Goal: Information Seeking & Learning: Learn about a topic

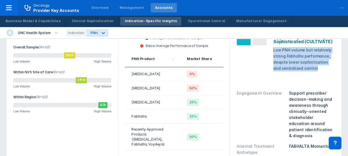
scroll to position [111, 0]
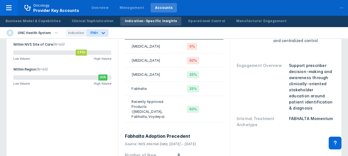
click at [286, 89] on div "Engagement Overview Support prescriber decision-making and awareness through cl…" at bounding box center [286, 86] width 98 height 53
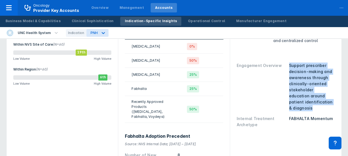
drag, startPoint x: 289, startPoint y: 70, endPoint x: 321, endPoint y: 113, distance: 54.2
click at [321, 111] on div "Support prescriber decision-making and awareness through clinically-oriented st…" at bounding box center [312, 87] width 46 height 49
drag, startPoint x: 321, startPoint y: 113, endPoint x: 299, endPoint y: 87, distance: 34.4
copy div "Support prescriber decision-making and awareness through clinically-oriented st…"
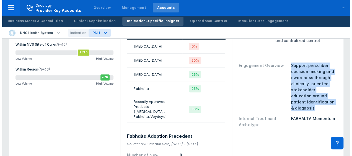
scroll to position [55, 0]
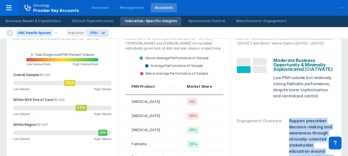
click at [45, 33] on div "UNC Health System" at bounding box center [34, 33] width 38 height 8
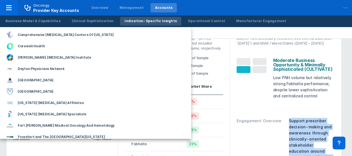
scroll to position [249, 0]
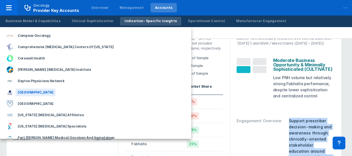
click at [33, 94] on div "[GEOGRAPHIC_DATA]" at bounding box center [35, 93] width 40 height 8
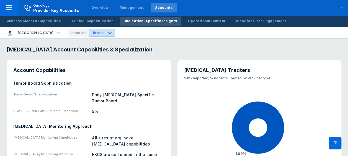
click at [113, 32] on icon at bounding box center [110, 33] width 6 height 6
click at [114, 54] on div "PNH" at bounding box center [112, 56] width 16 height 11
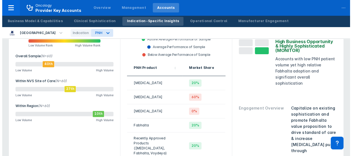
scroll to position [83, 0]
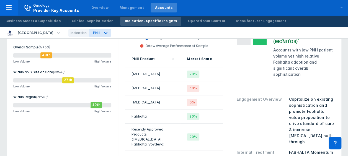
drag, startPoint x: 289, startPoint y: 97, endPoint x: 328, endPoint y: 134, distance: 53.5
click at [328, 134] on div "Capitalize on existing sophistication and promote Fabhalta value proposition to…" at bounding box center [312, 120] width 46 height 49
drag, startPoint x: 328, startPoint y: 134, endPoint x: 307, endPoint y: 117, distance: 27.2
copy div "Capitalize on existing sophistication and promote Fabhalta value proposition to…"
drag, startPoint x: 64, startPoint y: 154, endPoint x: 61, endPoint y: 146, distance: 8.7
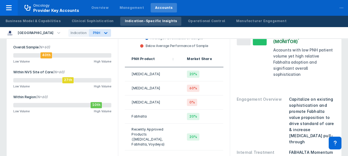
click at [63, 150] on div "PNH Patient Volume Ranking Source: IQVIA & Veeva Claims Data; [DATE] – Sep ‘24 …" at bounding box center [62, 103] width 105 height 221
click at [62, 30] on icon "button" at bounding box center [59, 33] width 6 height 6
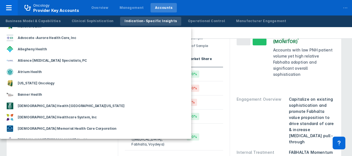
scroll to position [0, 0]
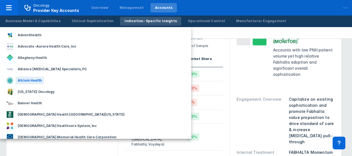
click at [34, 79] on div "Atrium Health" at bounding box center [29, 81] width 29 height 8
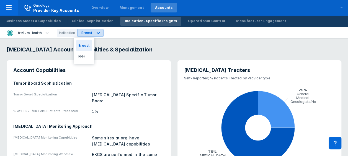
click at [95, 34] on icon at bounding box center [98, 33] width 6 height 6
click at [83, 56] on div "PNH" at bounding box center [84, 56] width 16 height 11
